Goal: Information Seeking & Learning: Learn about a topic

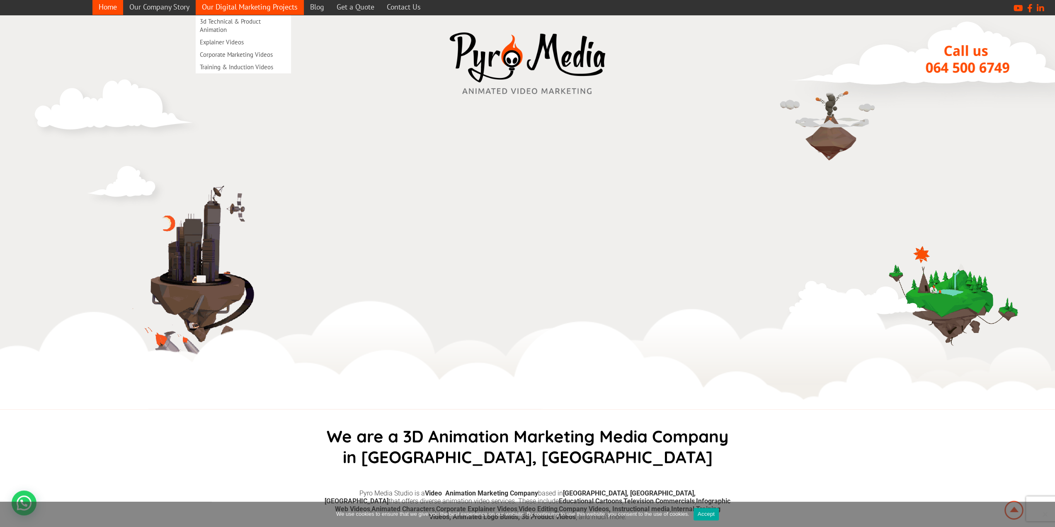
click at [242, 10] on link "Our Digital Marketing Projects" at bounding box center [250, 7] width 108 height 16
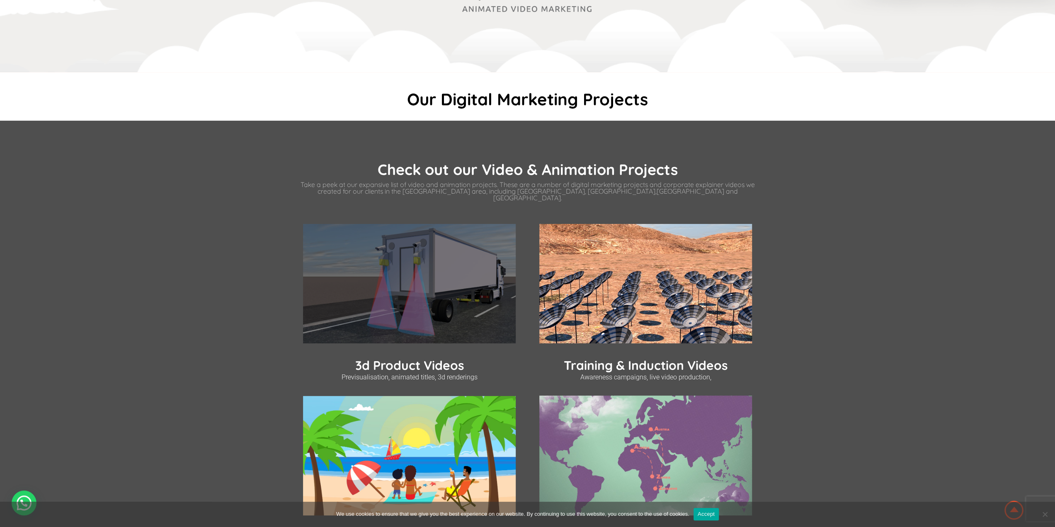
scroll to position [83, 0]
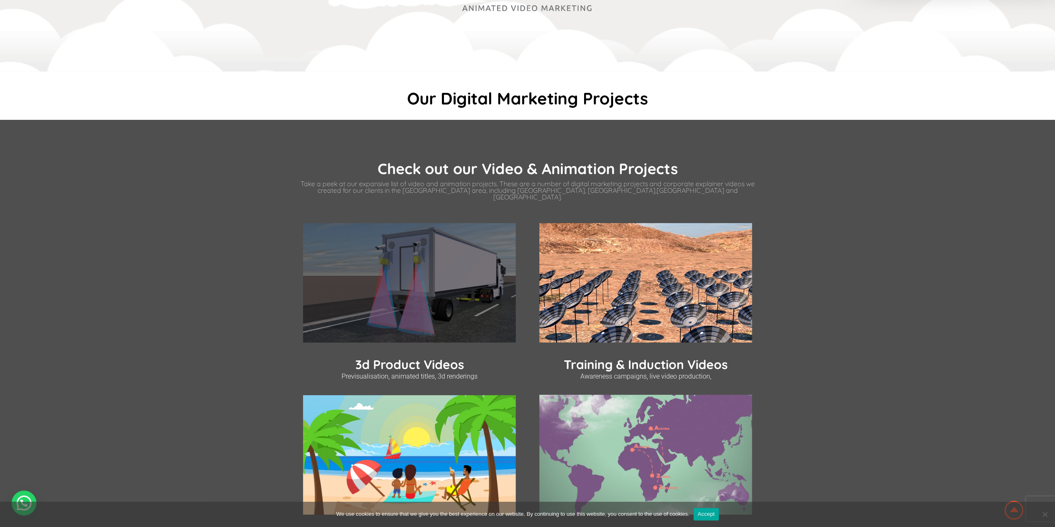
click at [459, 272] on img at bounding box center [409, 283] width 213 height 120
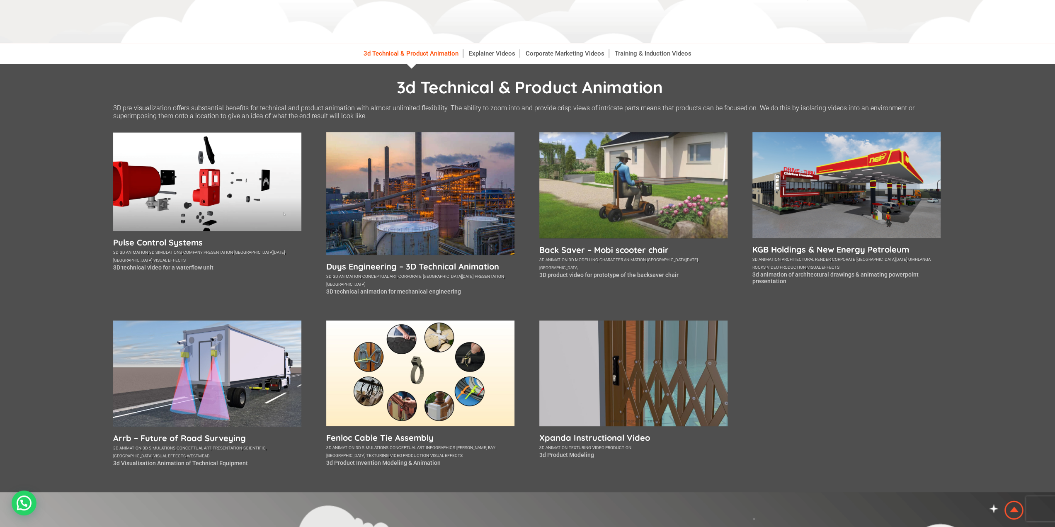
scroll to position [124, 0]
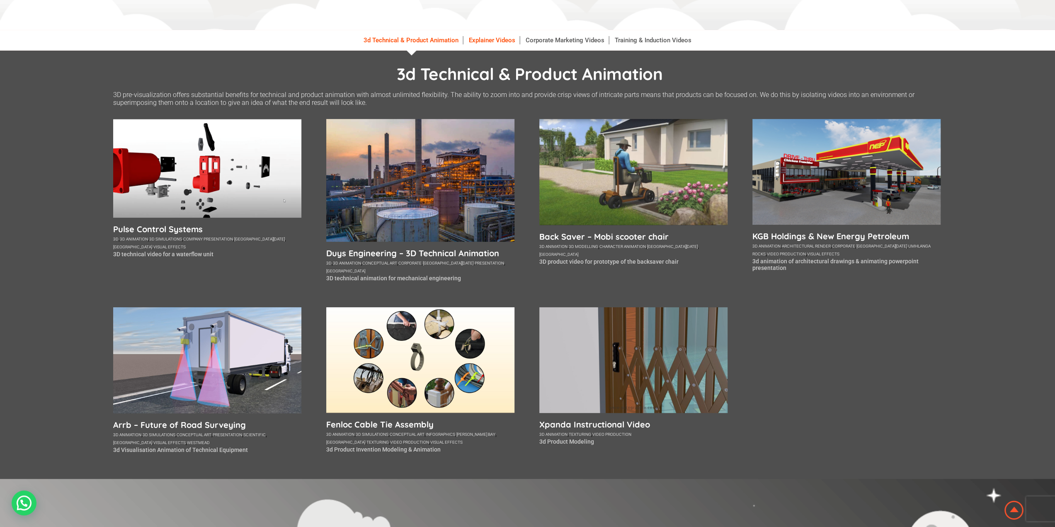
click at [480, 39] on link "Explainer Videos" at bounding box center [492, 40] width 55 height 8
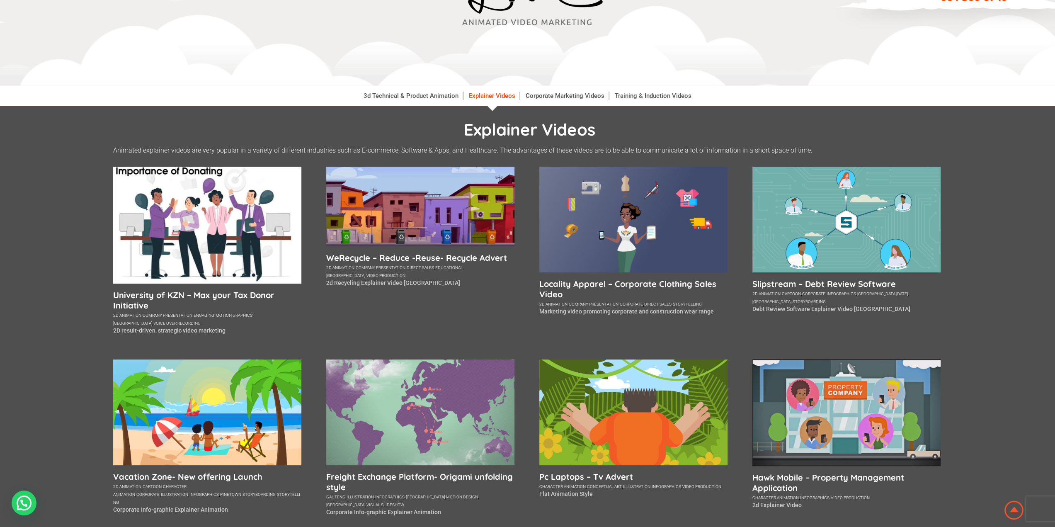
scroll to position [124, 0]
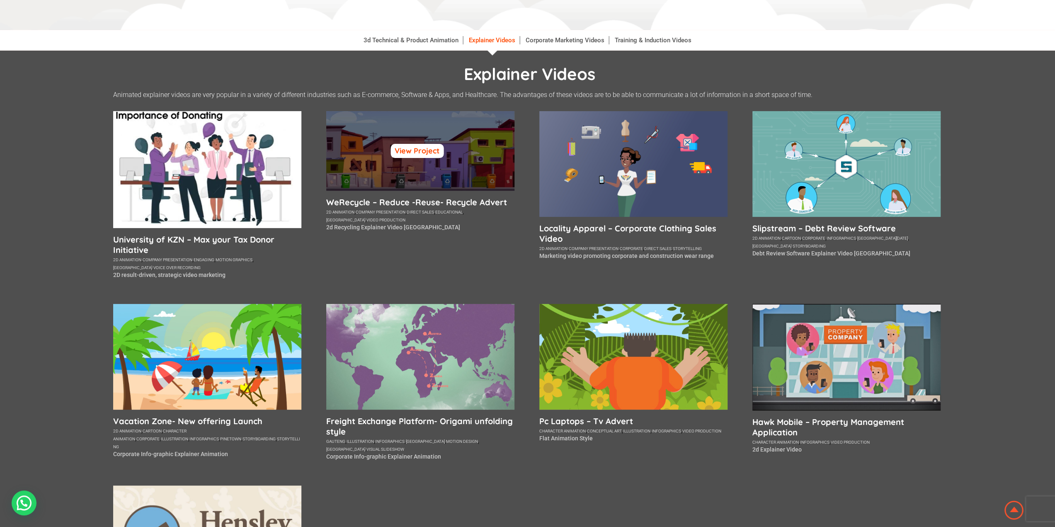
click at [424, 154] on link "View Project" at bounding box center [416, 151] width 53 height 14
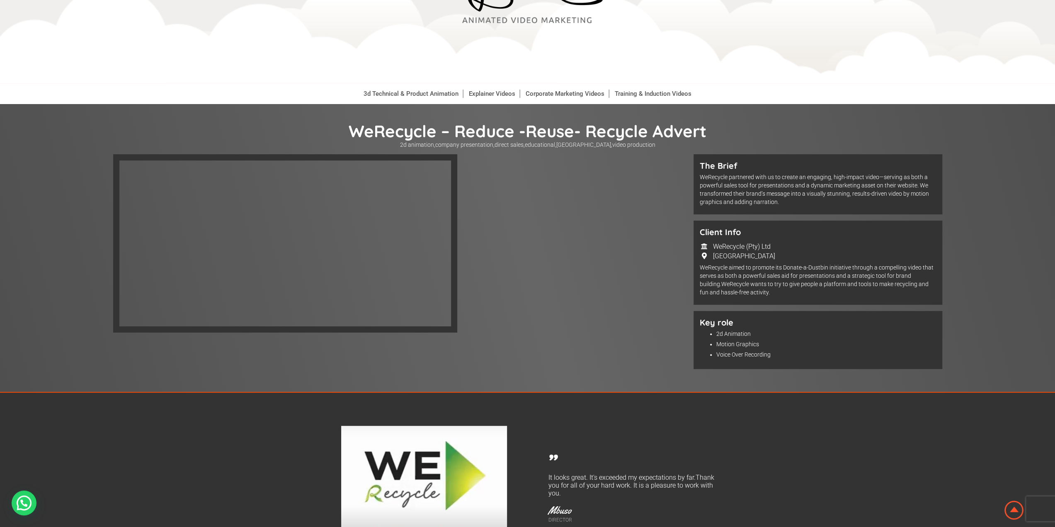
scroll to position [166, 0]
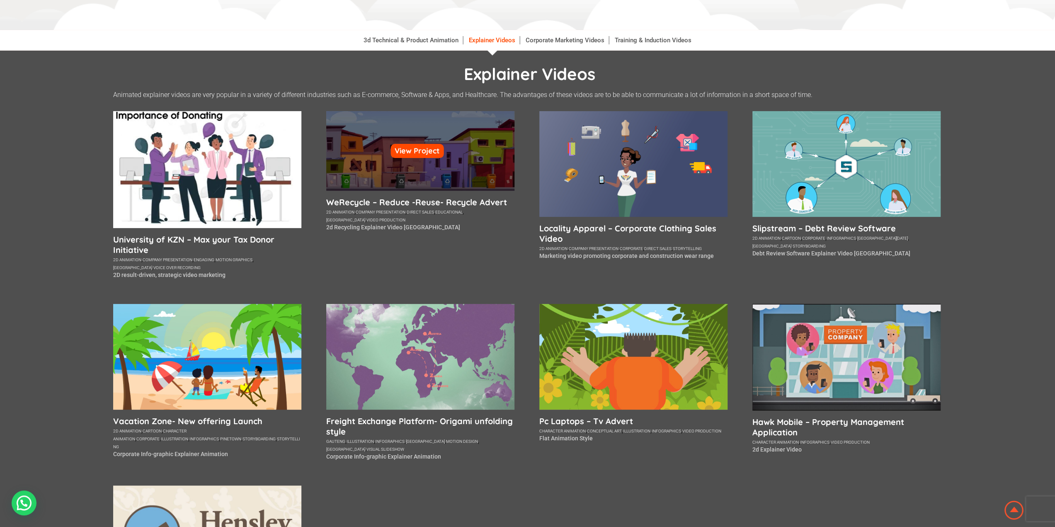
scroll to position [124, 0]
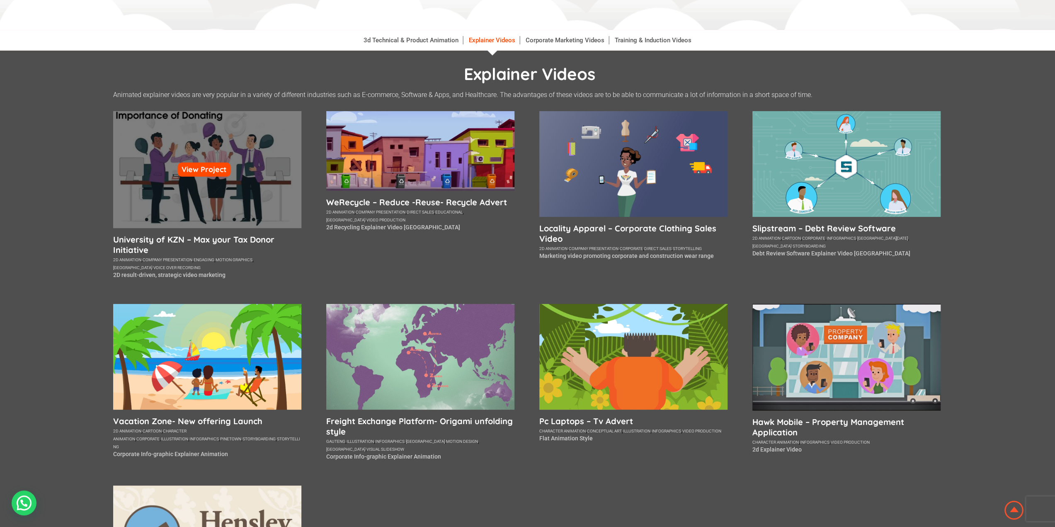
click at [228, 201] on div "View Project" at bounding box center [207, 169] width 188 height 117
click at [211, 167] on link "View Project" at bounding box center [203, 169] width 53 height 14
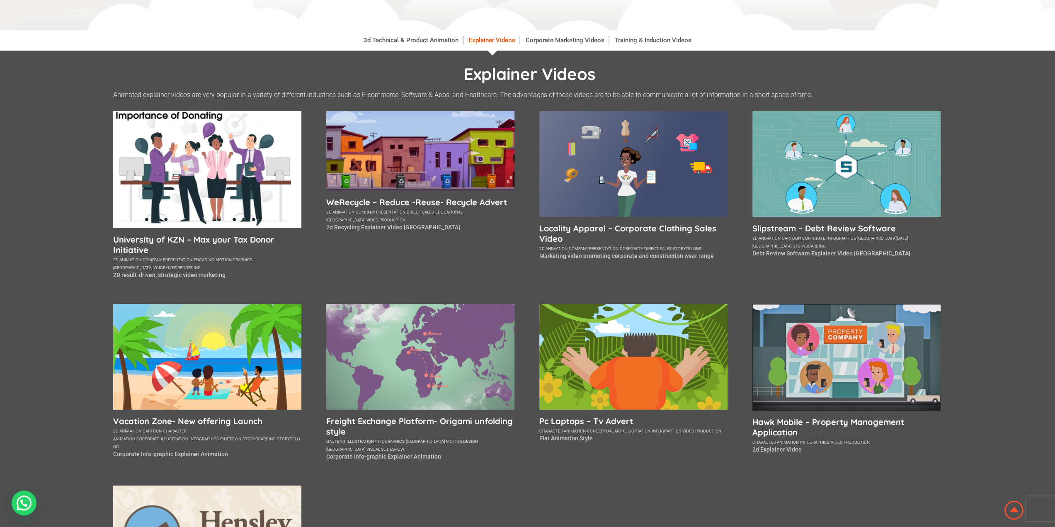
scroll to position [124, 0]
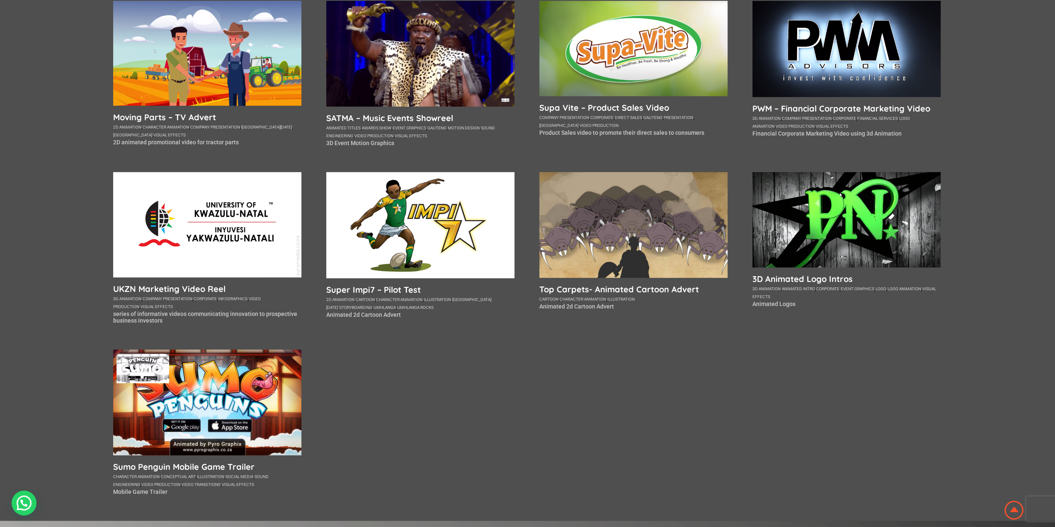
scroll to position [249, 0]
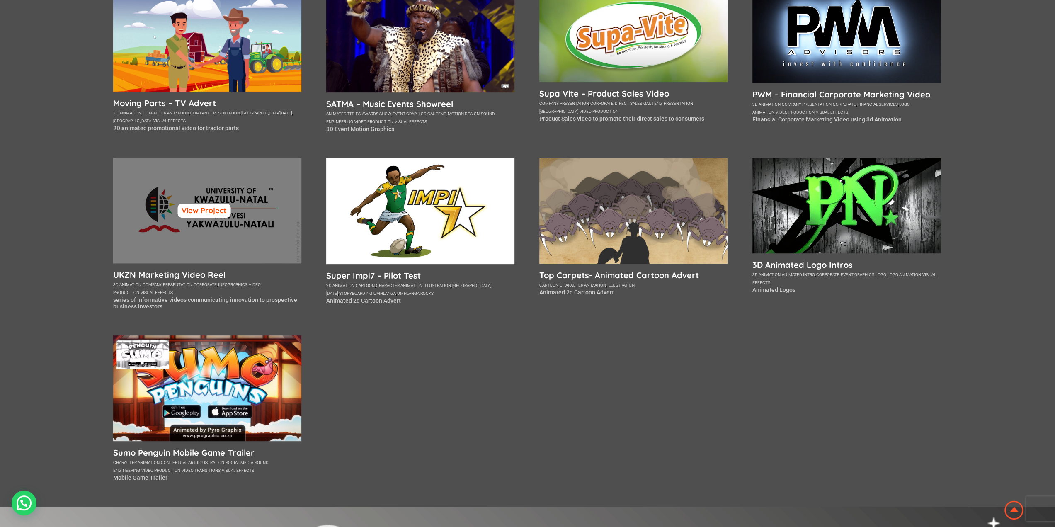
click at [224, 206] on link "View Project" at bounding box center [203, 210] width 53 height 14
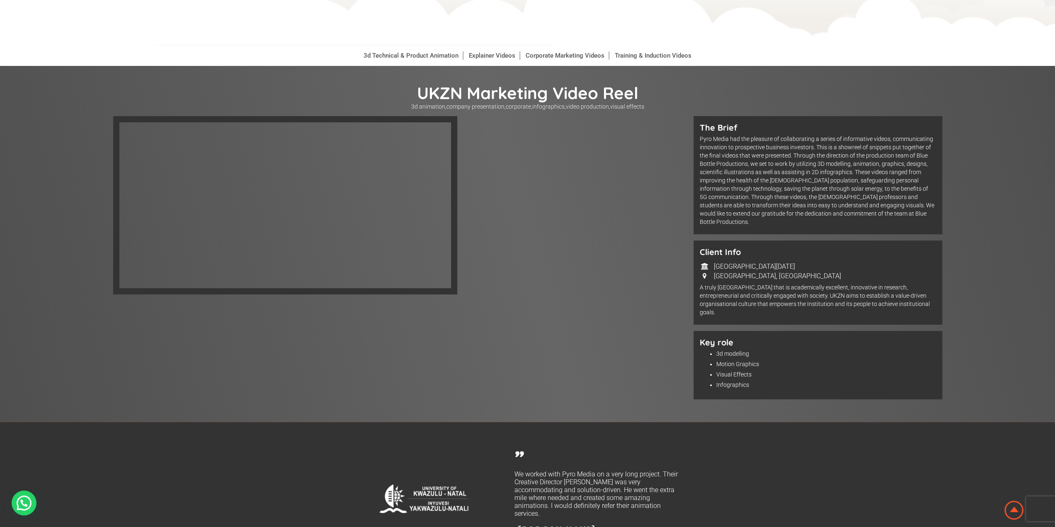
scroll to position [83, 0]
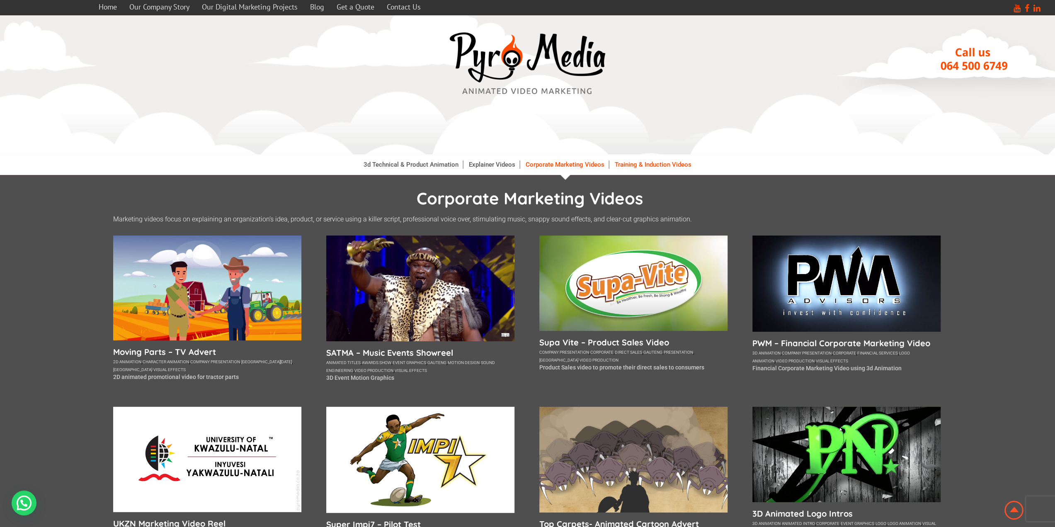
click at [624, 165] on link "Training & Induction Videos" at bounding box center [652, 164] width 85 height 8
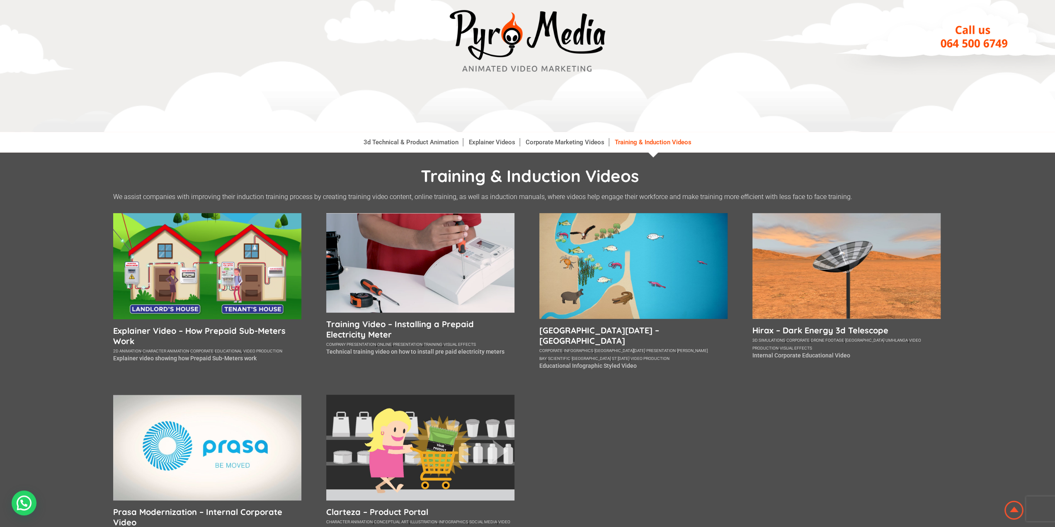
scroll to position [41, 0]
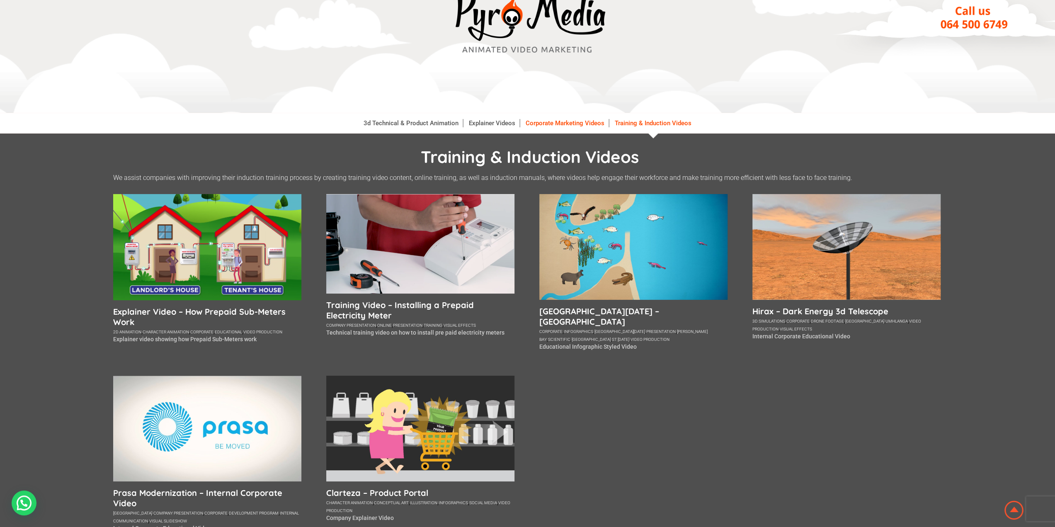
click at [539, 121] on link "Corporate Marketing Videos" at bounding box center [564, 123] width 87 height 8
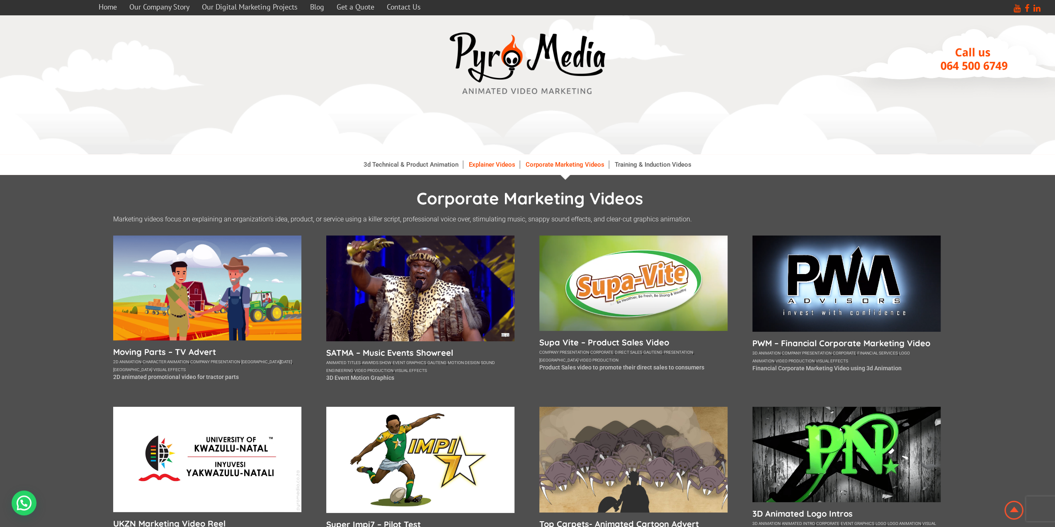
click at [487, 167] on link "Explainer Videos" at bounding box center [492, 164] width 55 height 8
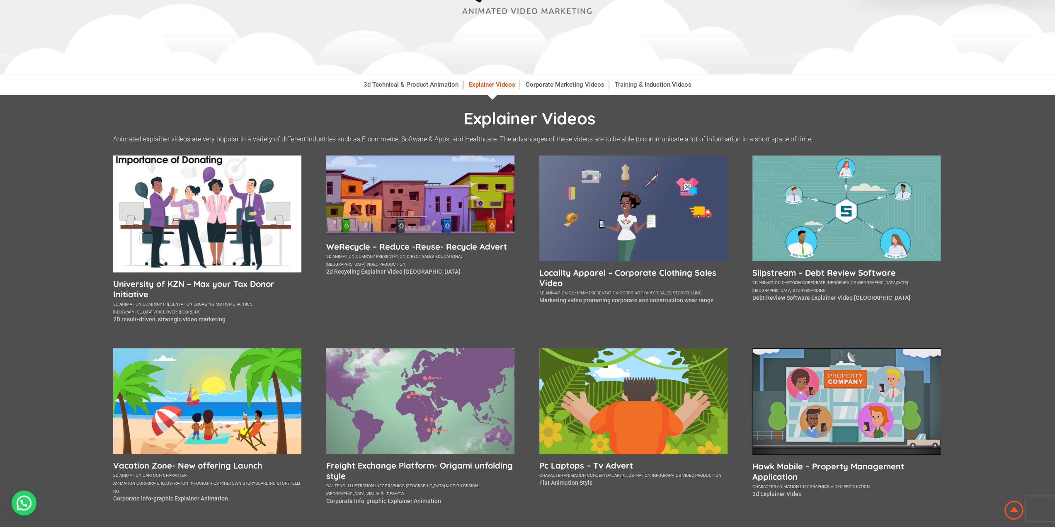
scroll to position [83, 0]
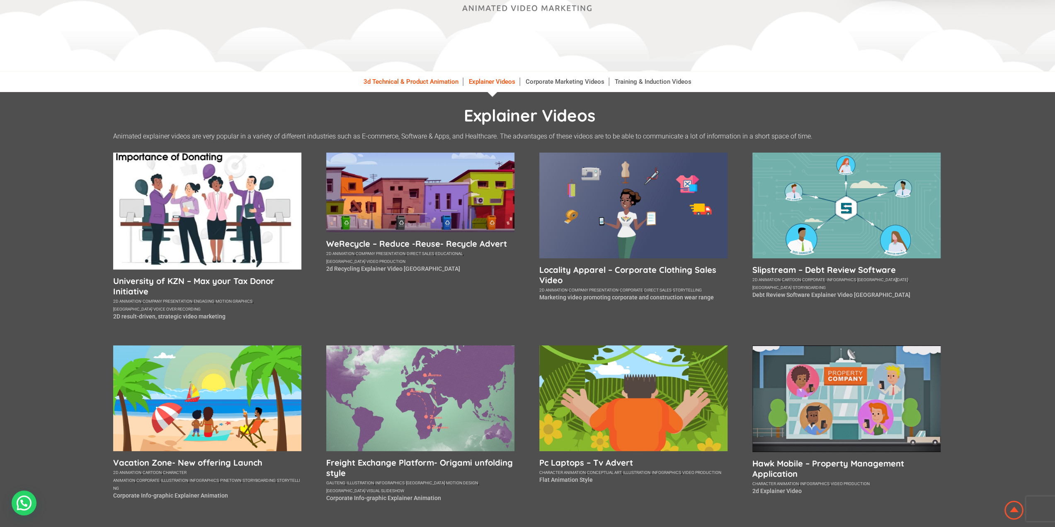
click at [419, 86] on link "3d Technical & Product Animation" at bounding box center [411, 82] width 104 height 8
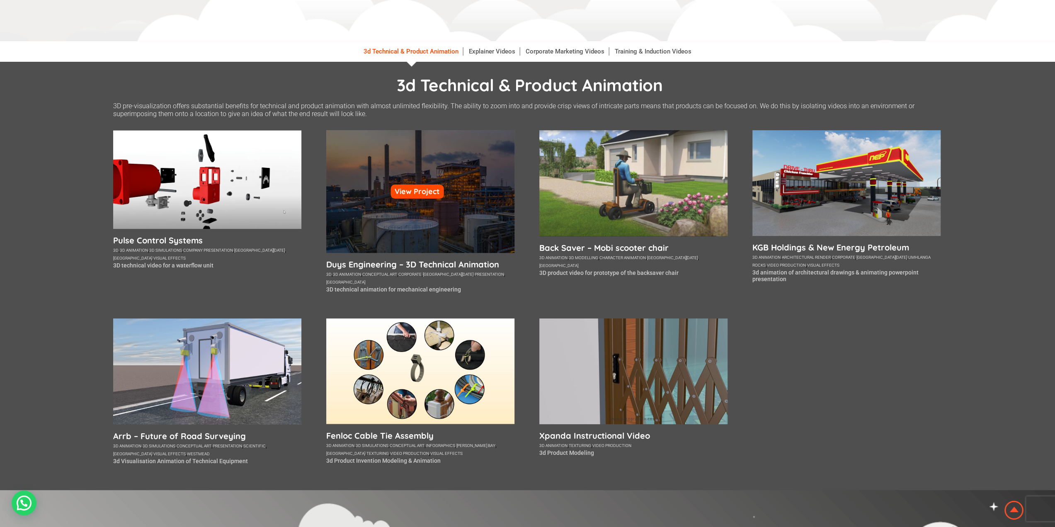
scroll to position [166, 0]
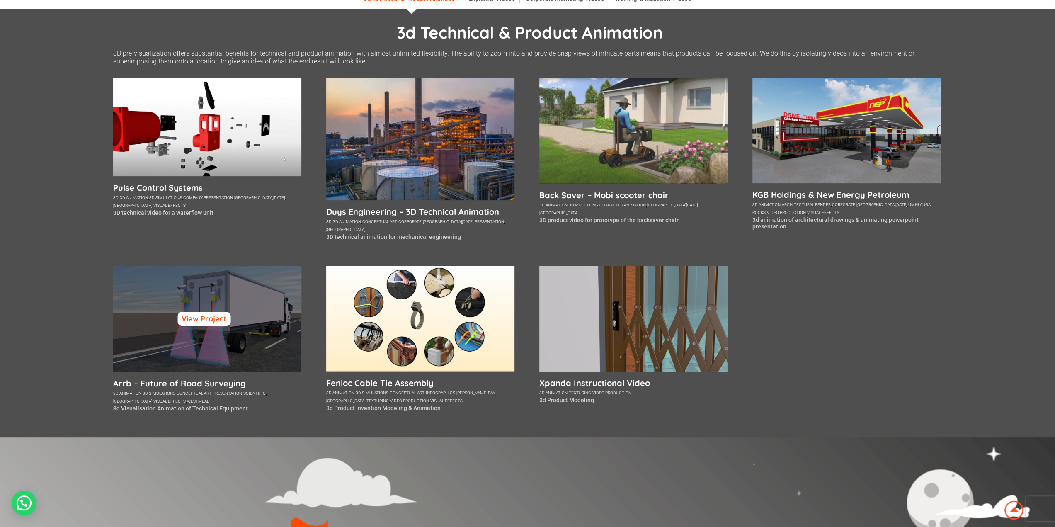
click at [218, 320] on link "View Project" at bounding box center [203, 319] width 53 height 14
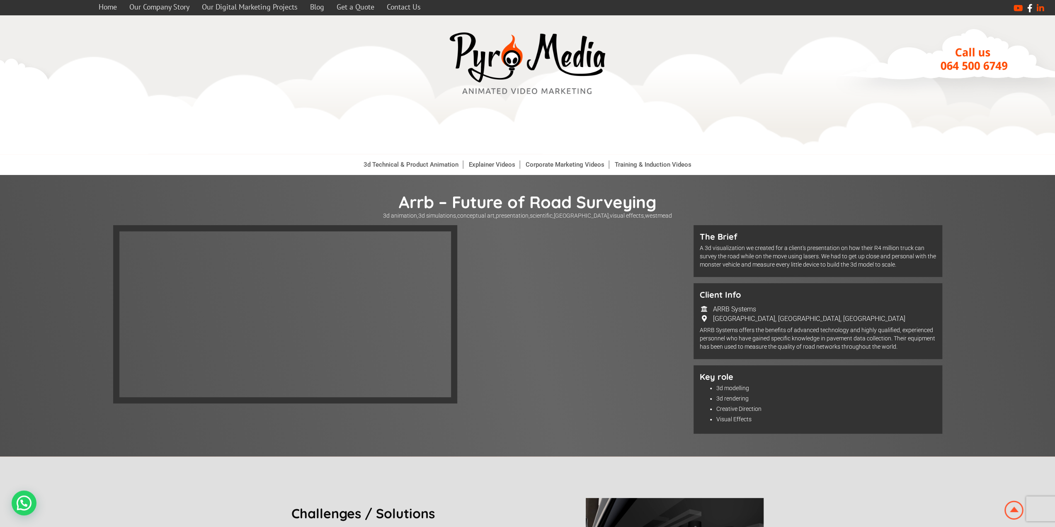
click at [1030, 6] on icon at bounding box center [1029, 8] width 5 height 8
